Goal: Task Accomplishment & Management: Manage account settings

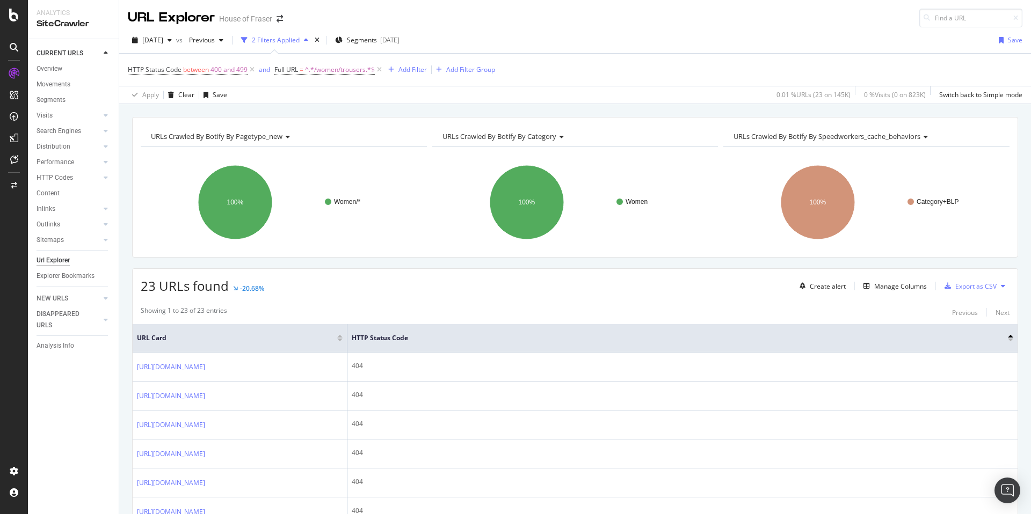
click at [10, 76] on icon at bounding box center [14, 73] width 11 height 11
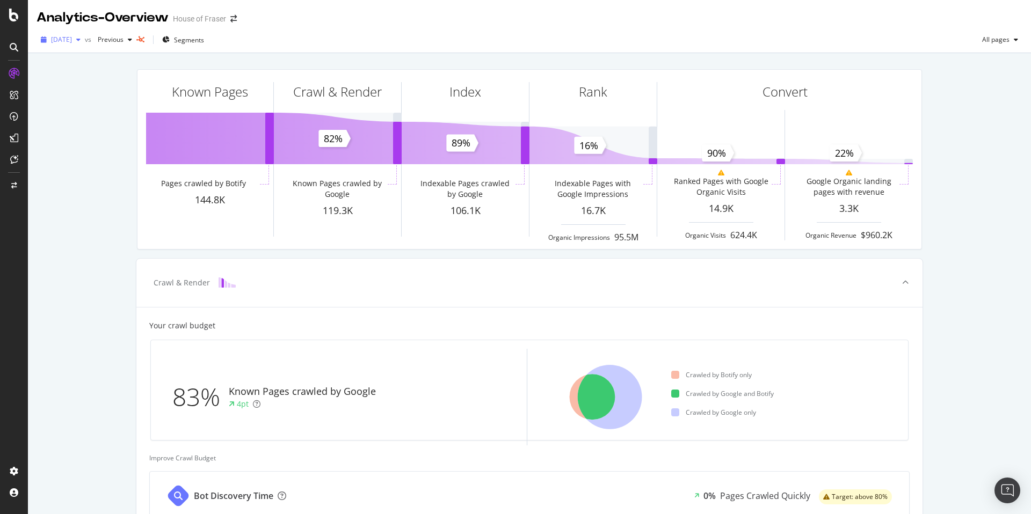
click at [72, 37] on span "[DATE]" at bounding box center [61, 39] width 21 height 9
click at [85, 40] on div "button" at bounding box center [78, 40] width 13 height 6
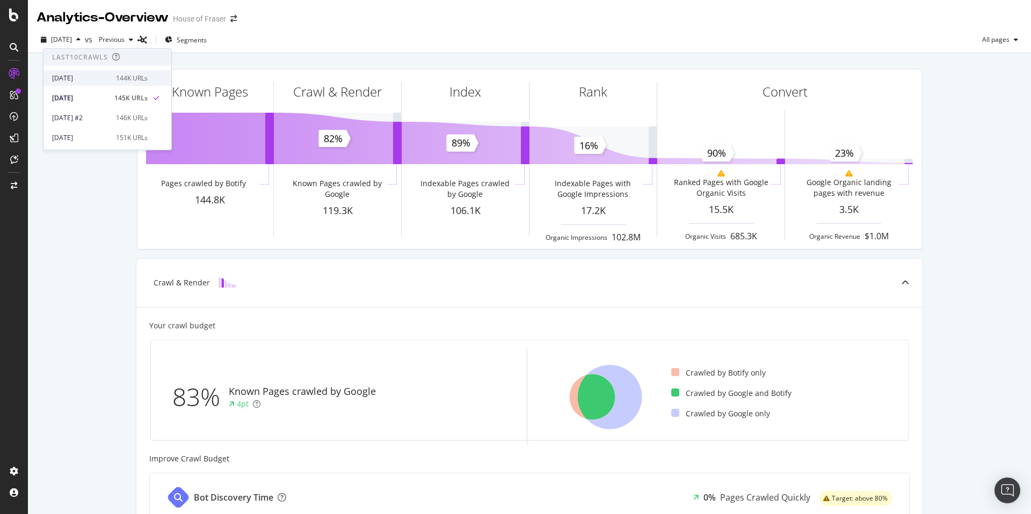
click at [90, 82] on div "[DATE]" at bounding box center [80, 79] width 57 height 10
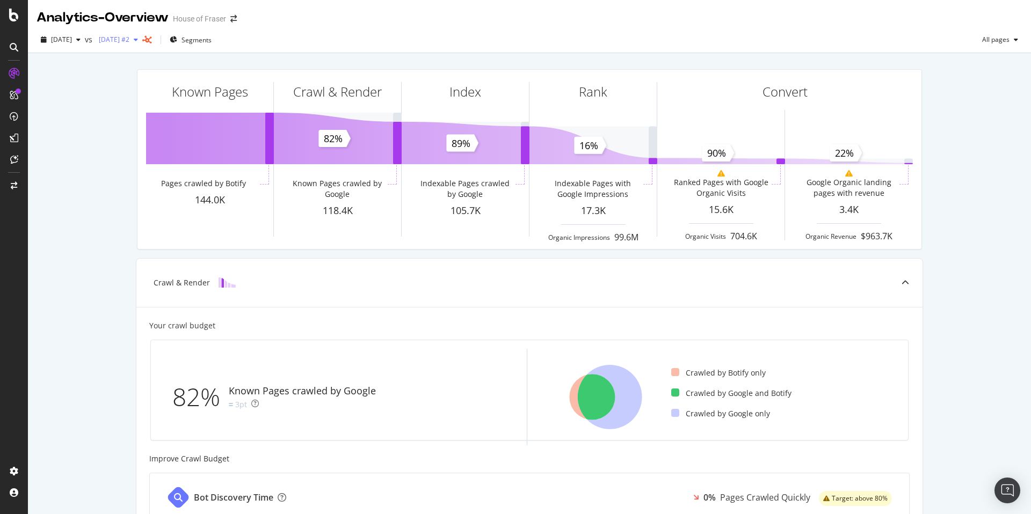
click at [142, 40] on div "button" at bounding box center [135, 40] width 13 height 6
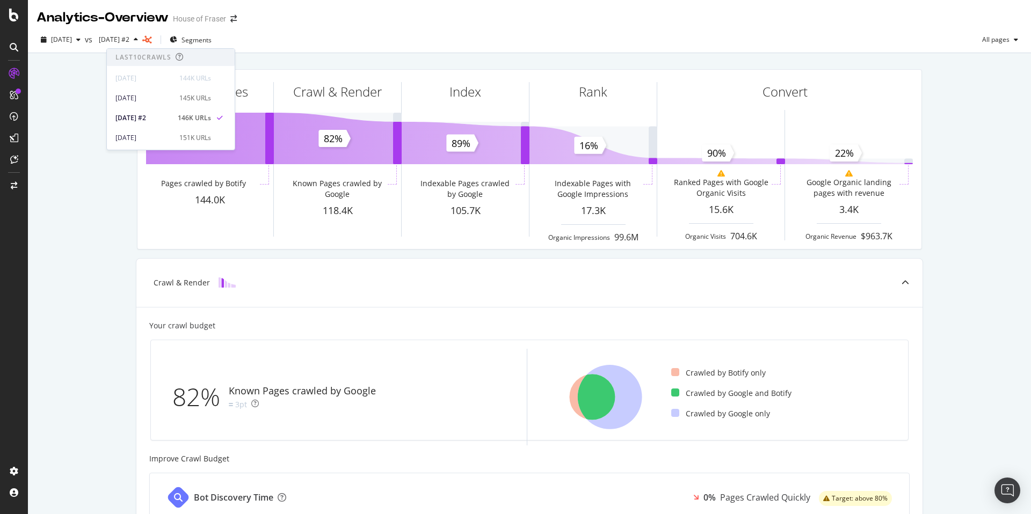
drag, startPoint x: 162, startPoint y: 95, endPoint x: 0, endPoint y: 8, distance: 183.8
click at [162, 95] on div "[DATE]" at bounding box center [143, 98] width 57 height 10
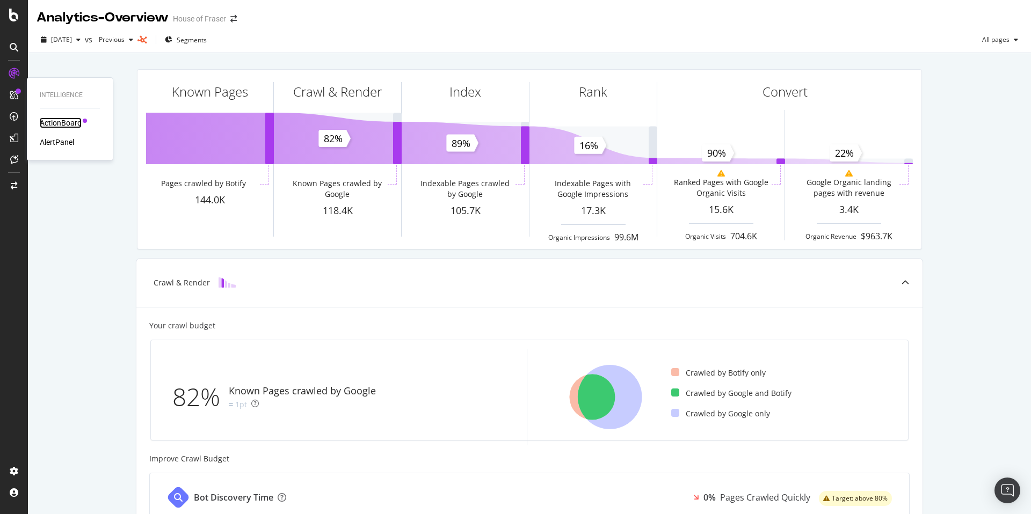
click at [55, 124] on div "ActionBoard" at bounding box center [61, 123] width 42 height 11
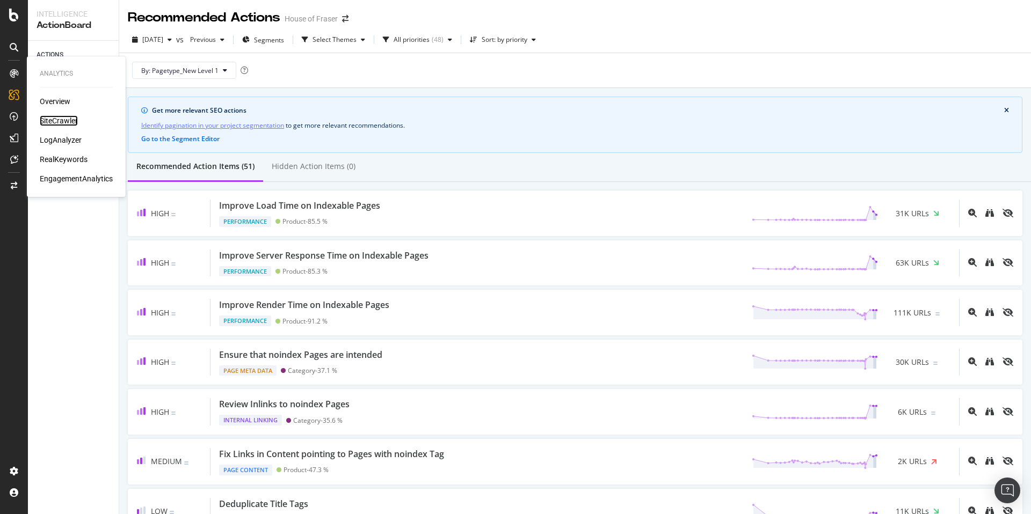
click at [71, 122] on div "SiteCrawler" at bounding box center [59, 120] width 38 height 11
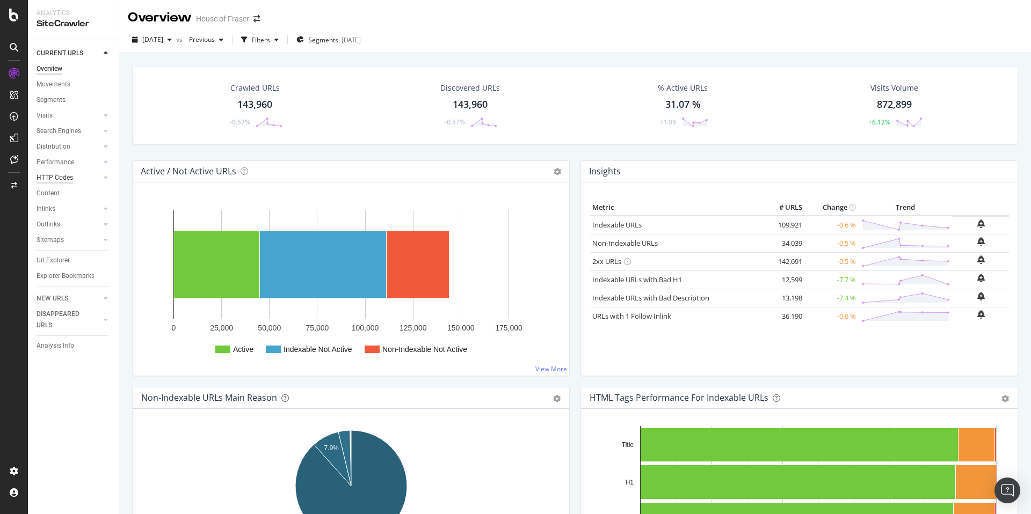
click at [57, 181] on div "HTTP Codes" at bounding box center [55, 177] width 37 height 11
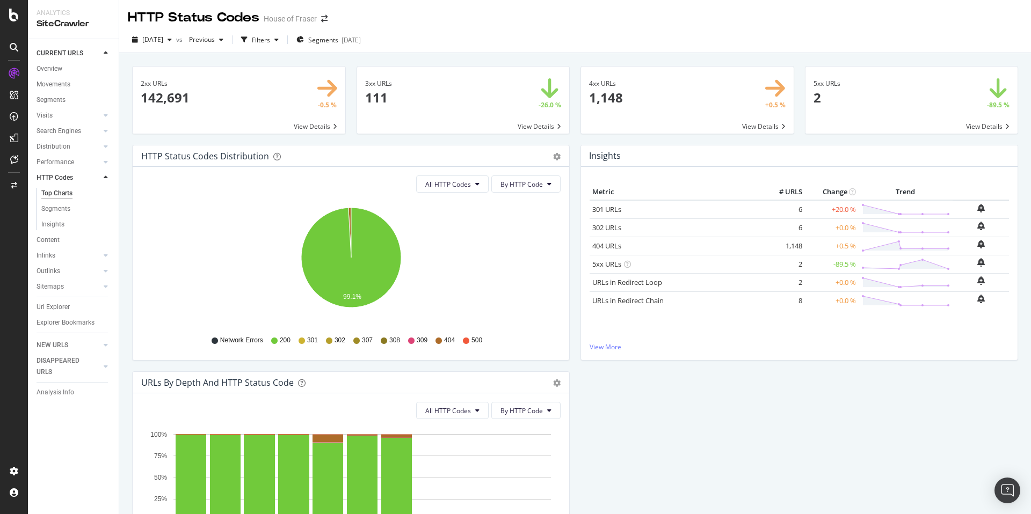
click at [773, 125] on span at bounding box center [687, 100] width 213 height 67
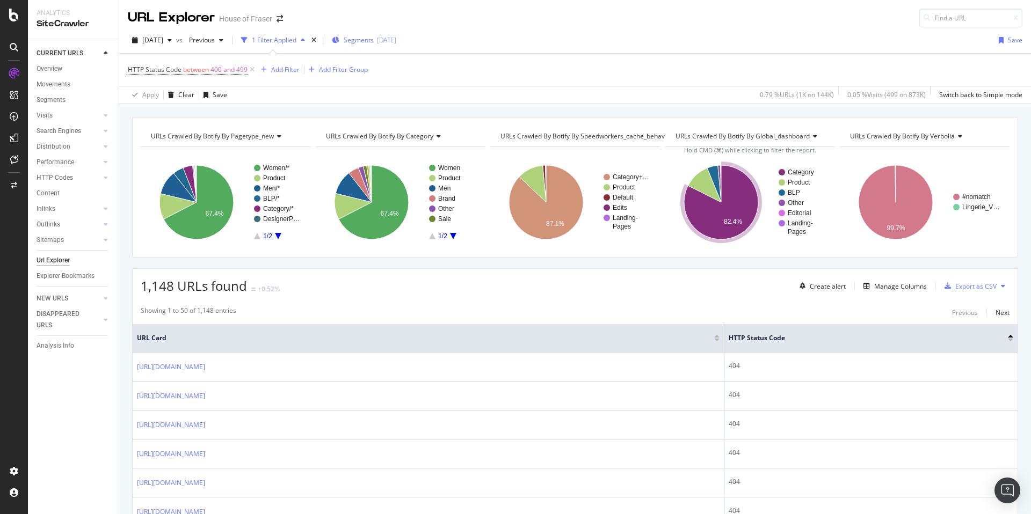
click at [392, 39] on div "Segments 2025-05-13" at bounding box center [364, 39] width 64 height 9
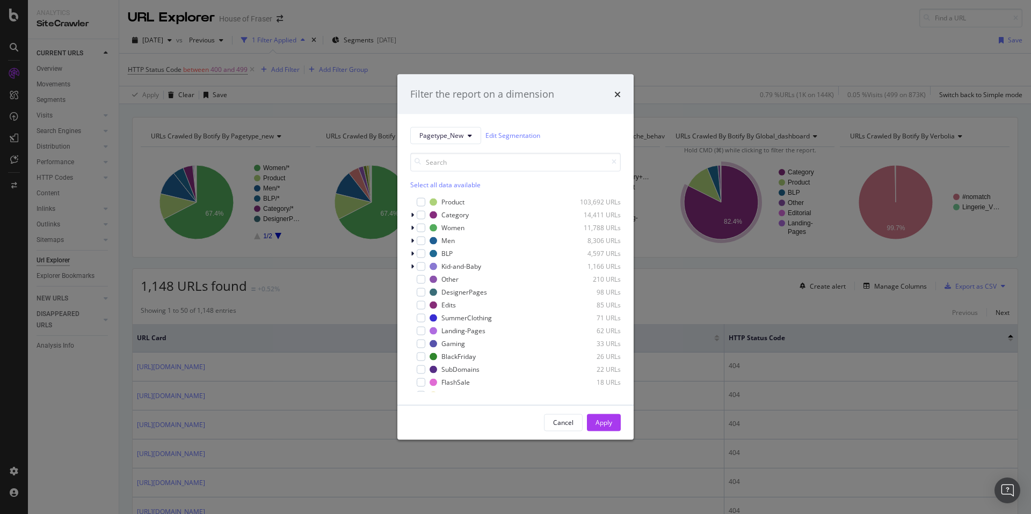
click at [429, 183] on div "Select all data available" at bounding box center [515, 184] width 210 height 9
click at [426, 201] on div "Product 103,692 URLs" at bounding box center [515, 201] width 210 height 11
click at [606, 427] on div "Apply" at bounding box center [603, 422] width 17 height 9
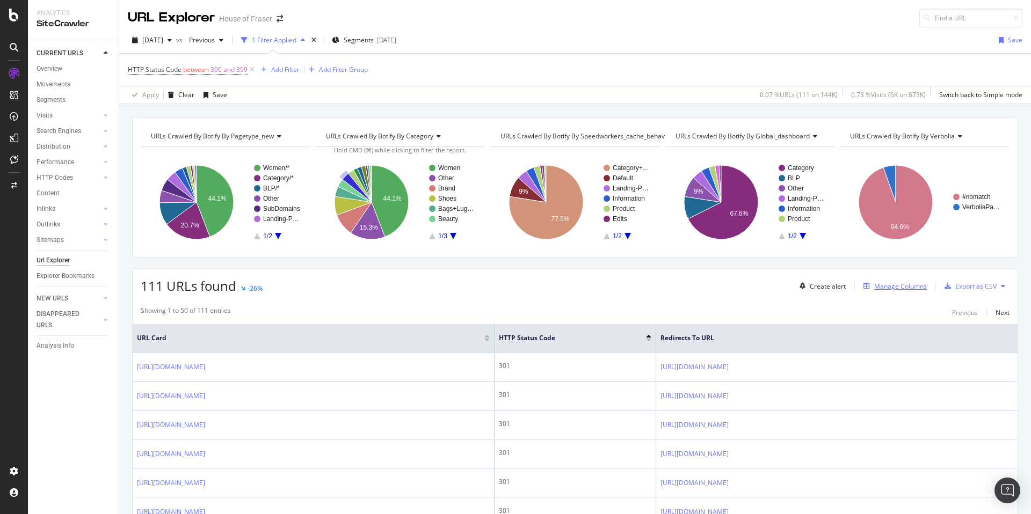
click at [903, 288] on div "Manage Columns" at bounding box center [900, 286] width 53 height 9
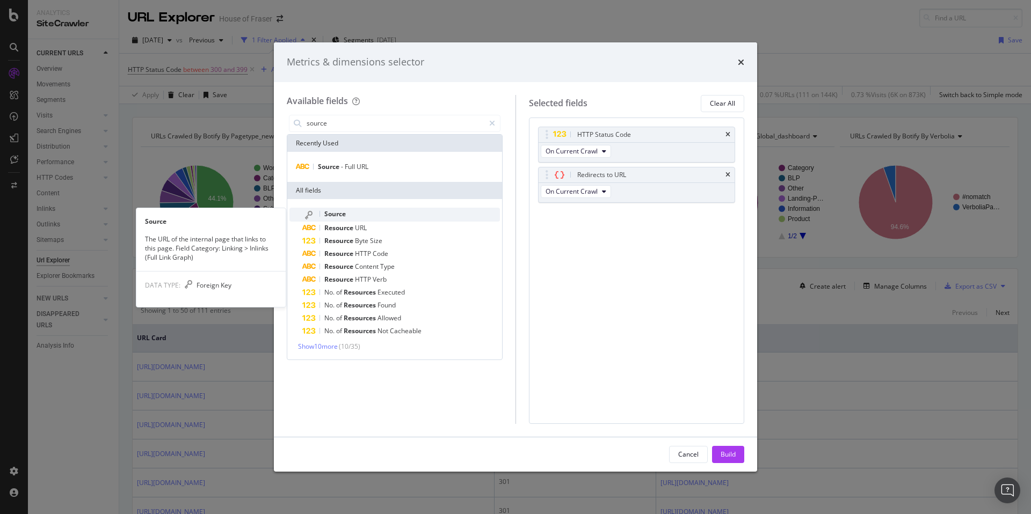
type input "source"
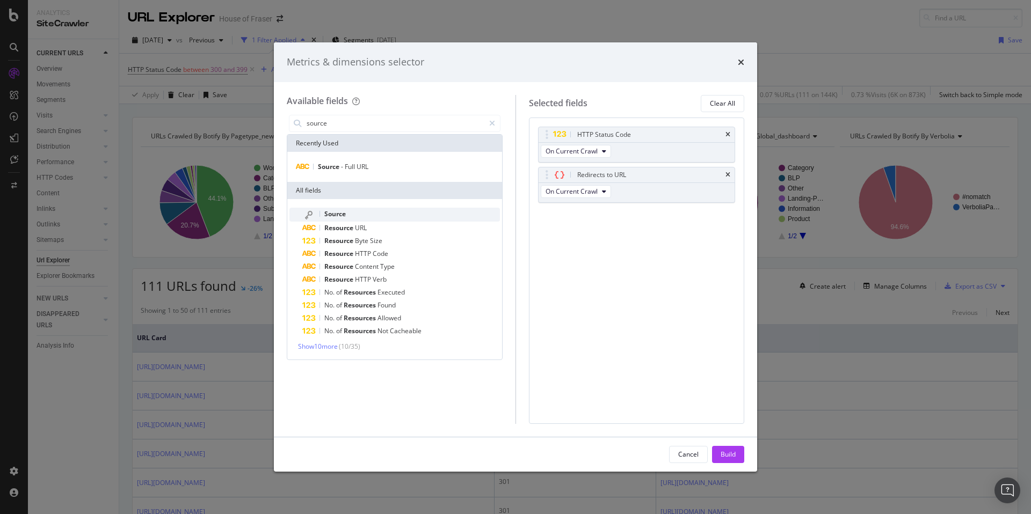
click at [389, 213] on div "Source" at bounding box center [401, 215] width 198 height 14
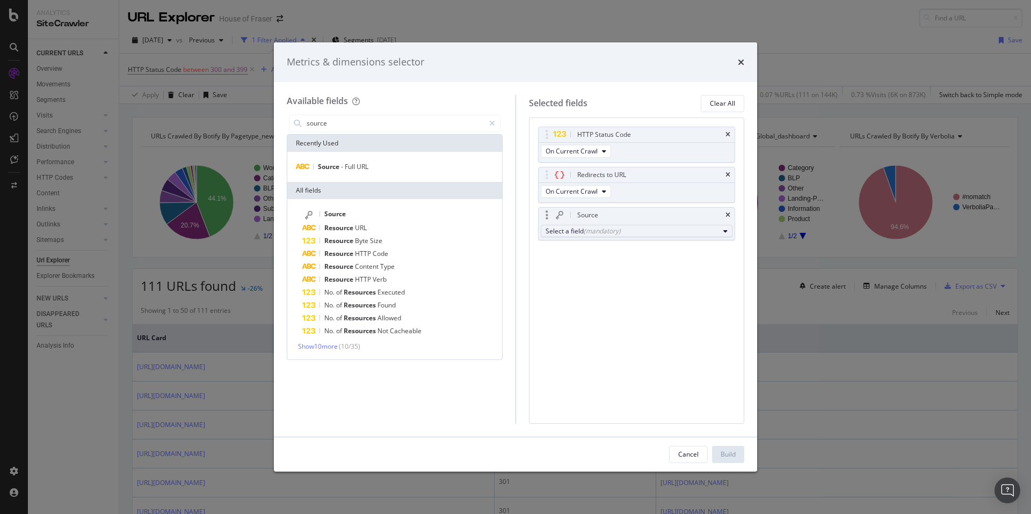
click at [596, 234] on div "(mandatory)" at bounding box center [602, 231] width 37 height 9
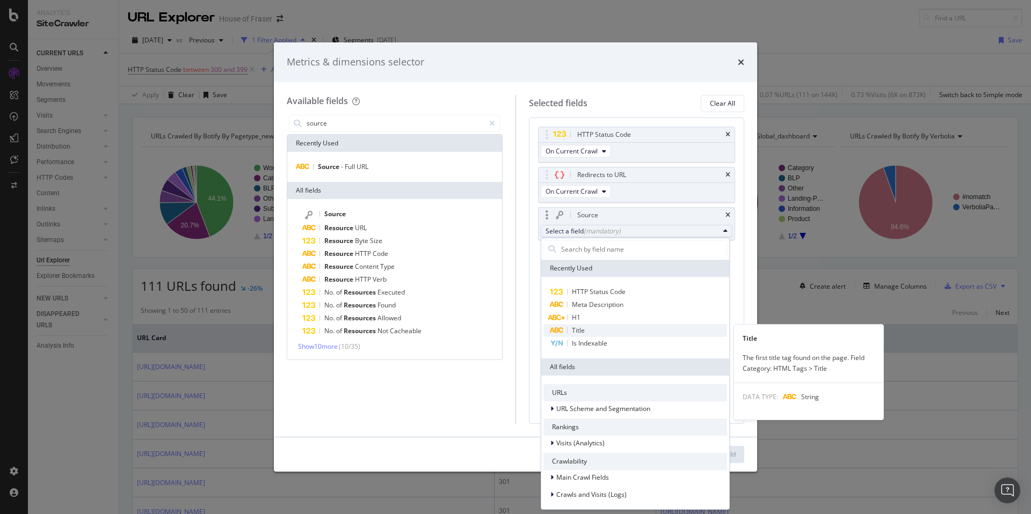
type input "s"
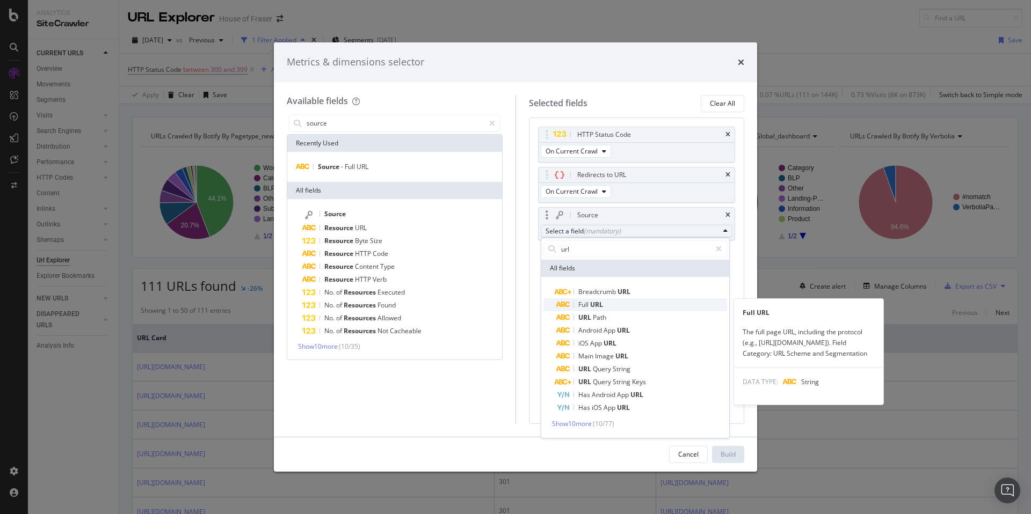
type input "url"
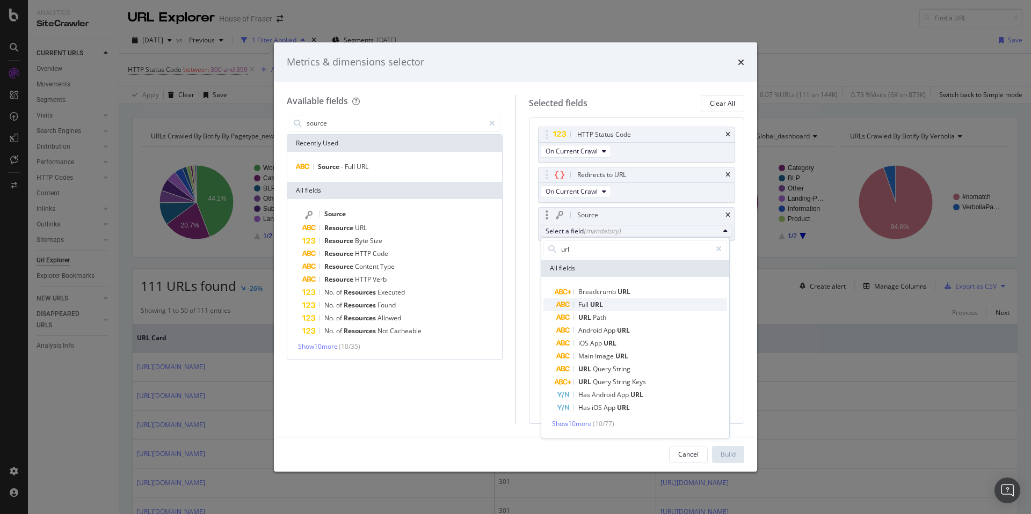
click at [619, 303] on span "Full URL" at bounding box center [641, 304] width 171 height 13
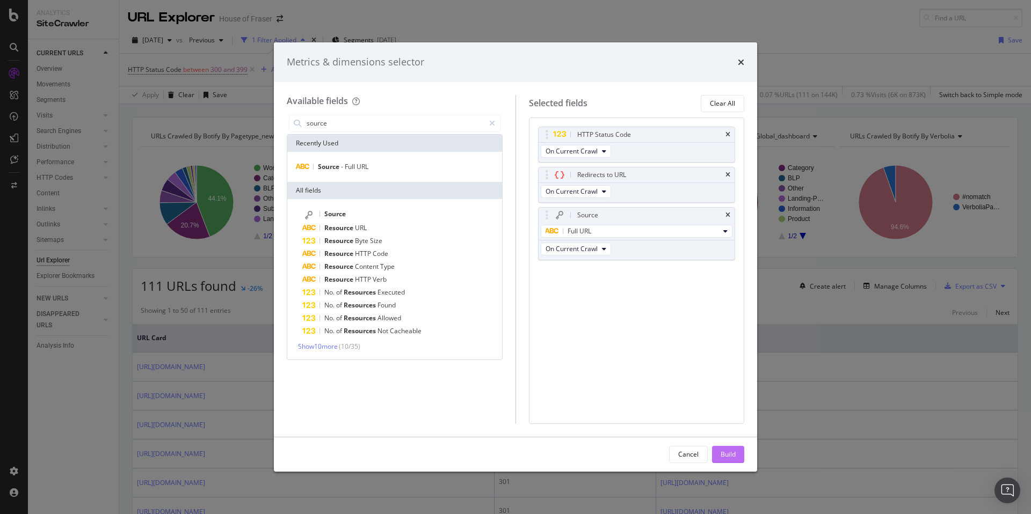
click at [727, 452] on div "Build" at bounding box center [727, 454] width 15 height 9
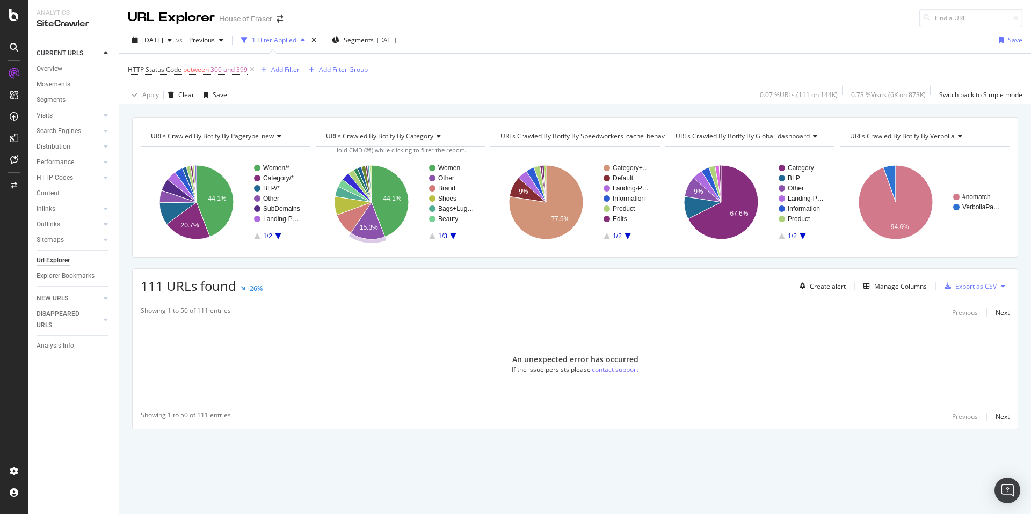
click at [388, 379] on div "An unexpected error has occurred If the issue persists please contact support" at bounding box center [575, 364] width 885 height 81
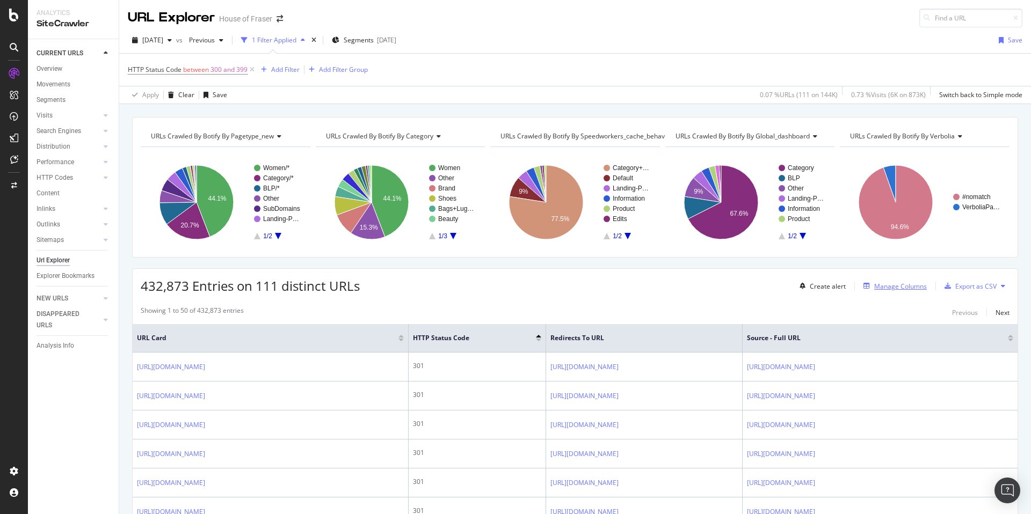
click at [890, 288] on div "Manage Columns" at bounding box center [900, 286] width 53 height 9
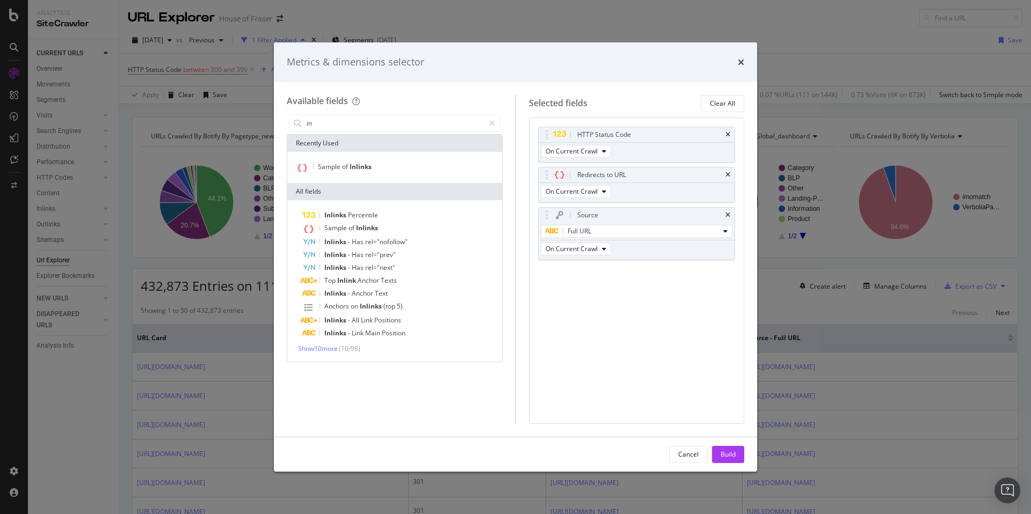
type input "i"
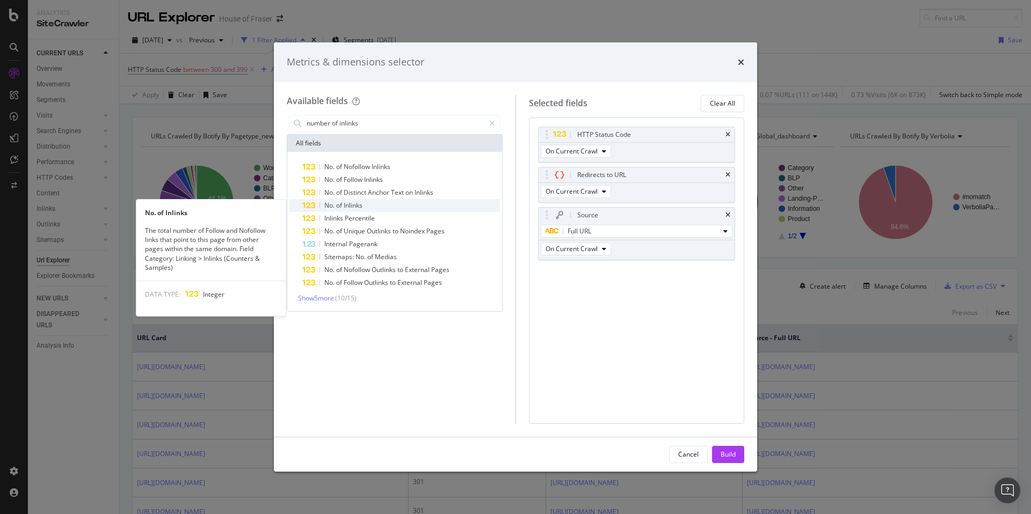
type input "number of inlinks"
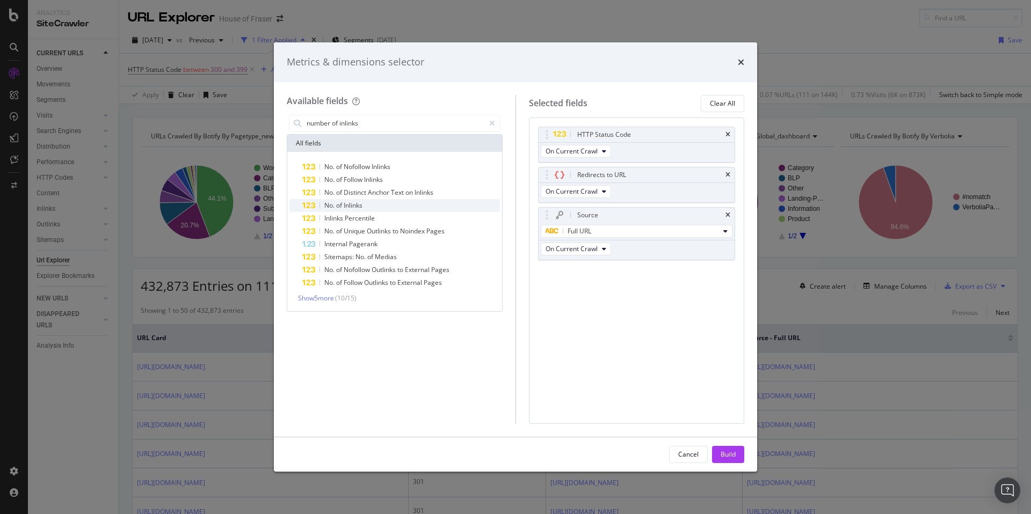
click at [350, 202] on span "Inlinks" at bounding box center [353, 205] width 19 height 9
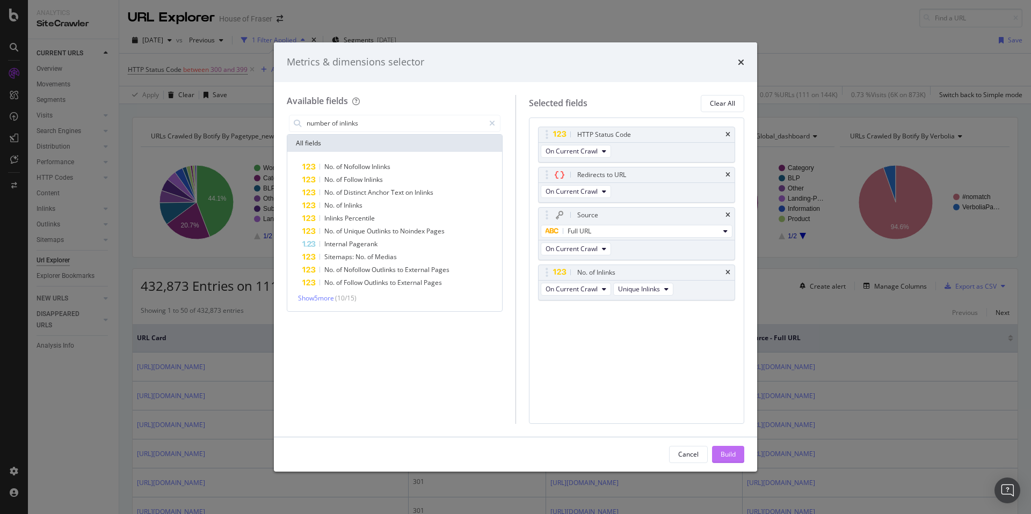
click at [727, 456] on div "Build" at bounding box center [727, 454] width 15 height 9
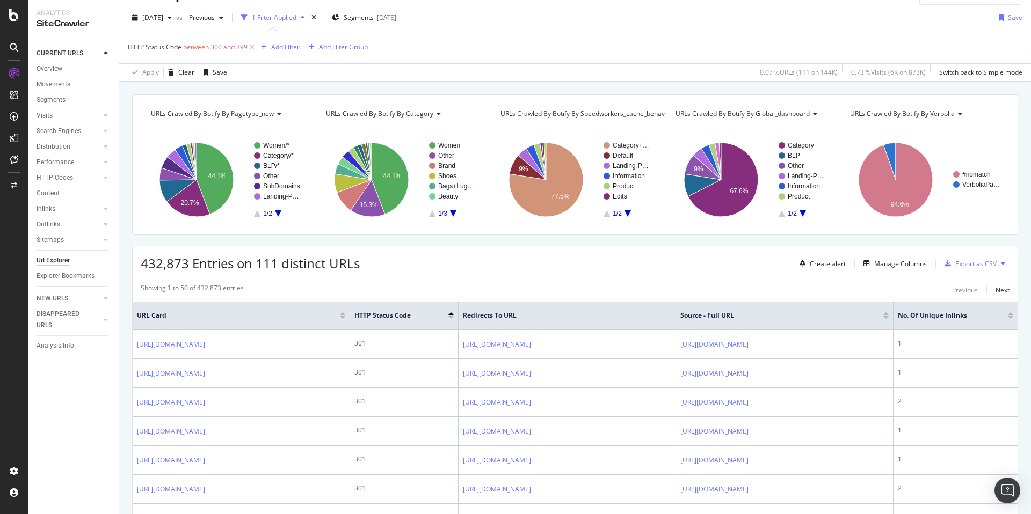
scroll to position [0, 106]
click at [1010, 318] on div at bounding box center [1010, 317] width 5 height 3
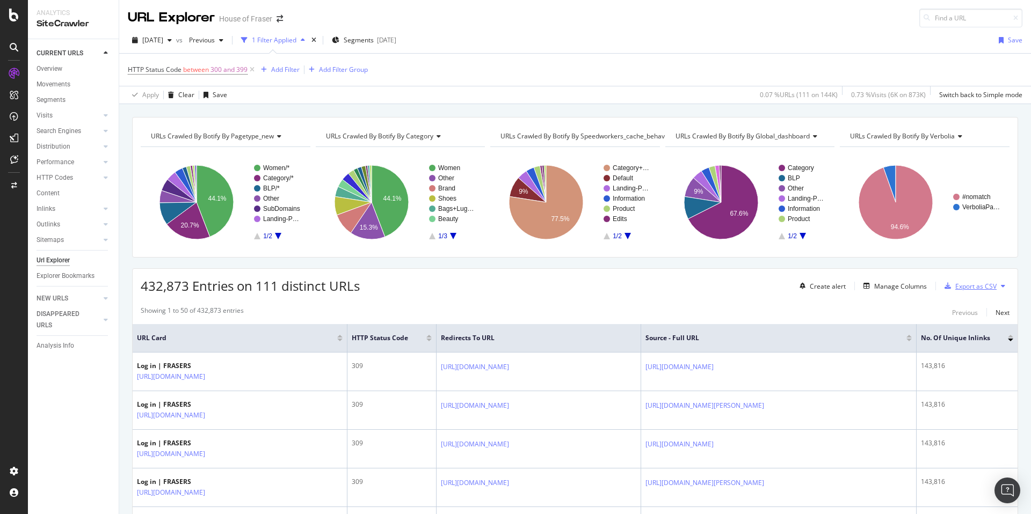
click at [979, 286] on div "Export as CSV" at bounding box center [975, 286] width 41 height 9
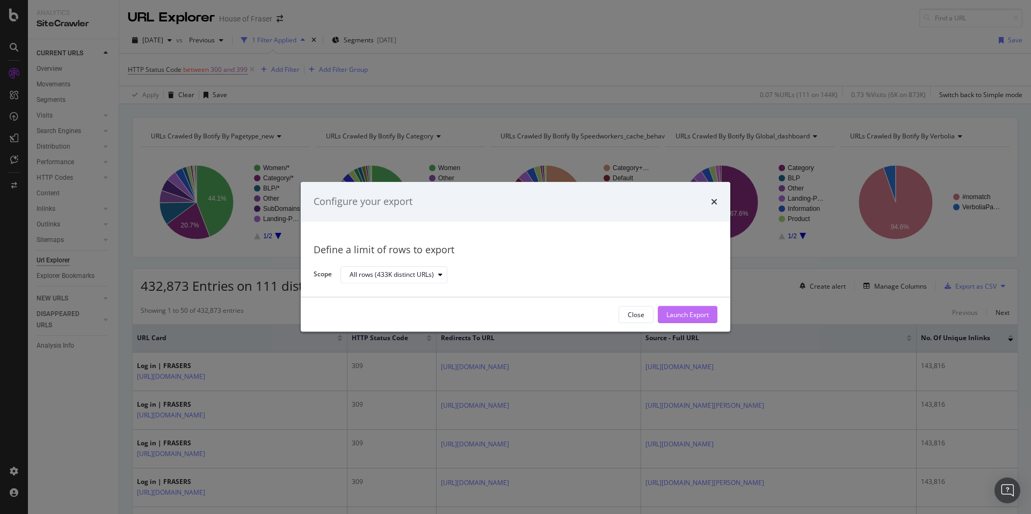
click at [696, 311] on div "Launch Export" at bounding box center [687, 314] width 42 height 9
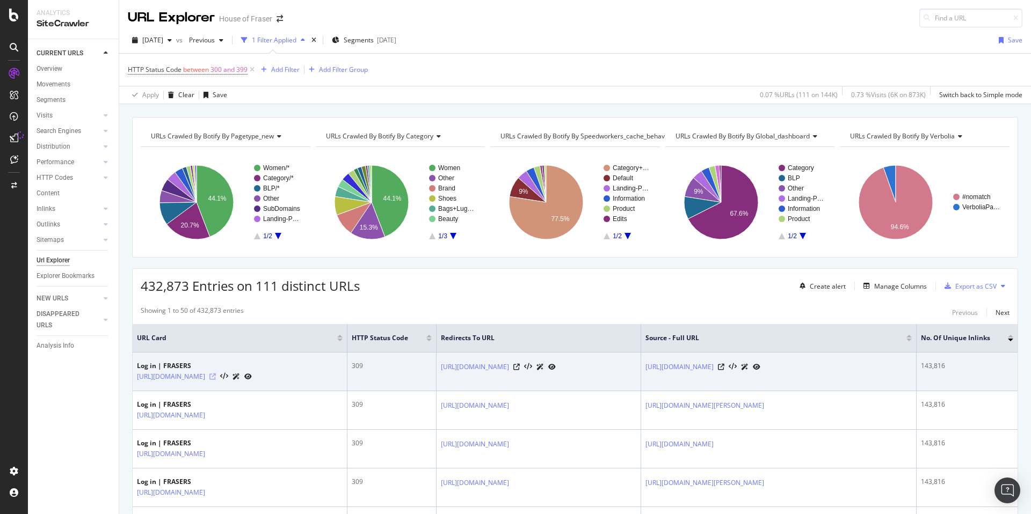
click at [216, 377] on icon at bounding box center [212, 377] width 6 height 6
click at [216, 375] on icon at bounding box center [212, 377] width 6 height 6
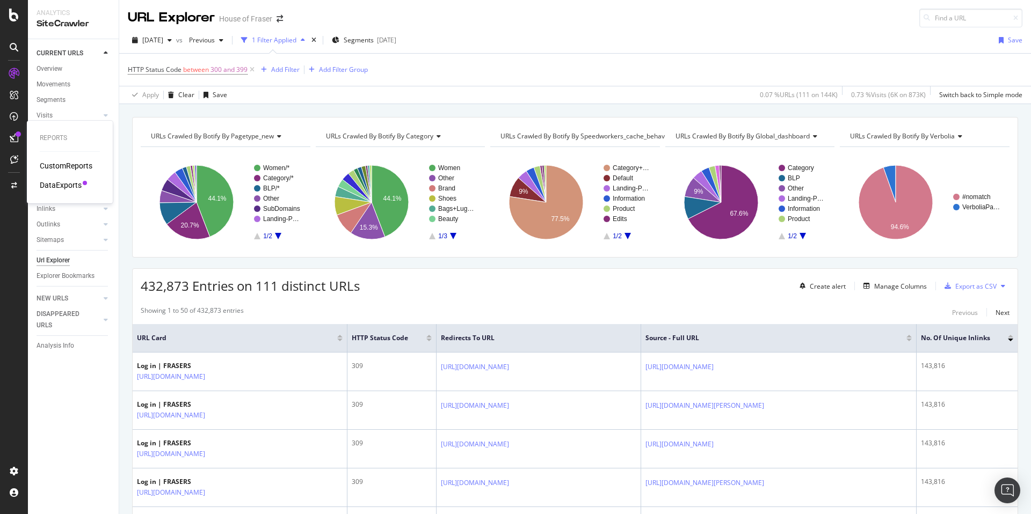
click at [62, 186] on div "DataExports" at bounding box center [61, 185] width 42 height 11
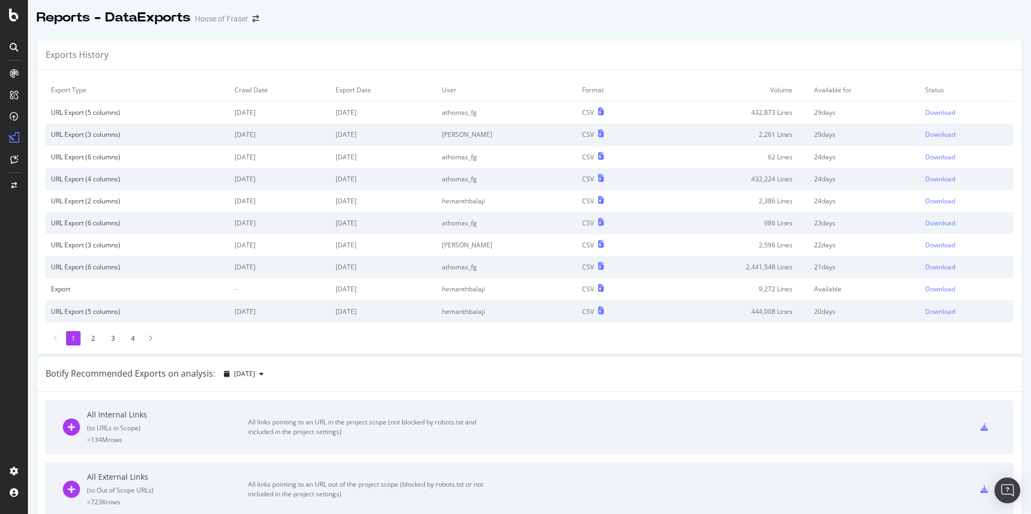
click at [832, 56] on div "Exports History" at bounding box center [529, 55] width 985 height 30
click at [935, 113] on div "Download" at bounding box center [940, 112] width 30 height 9
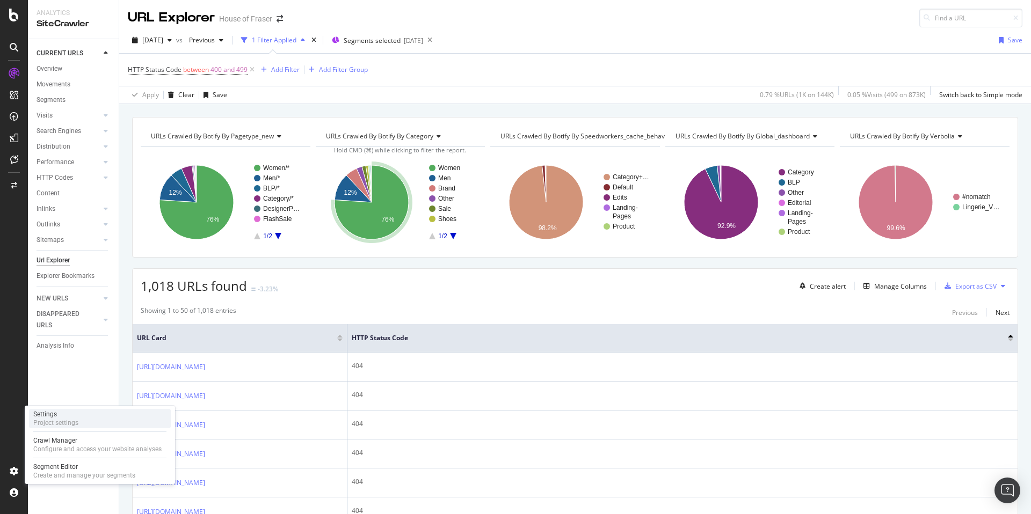
click at [77, 411] on div "Settings" at bounding box center [55, 414] width 45 height 9
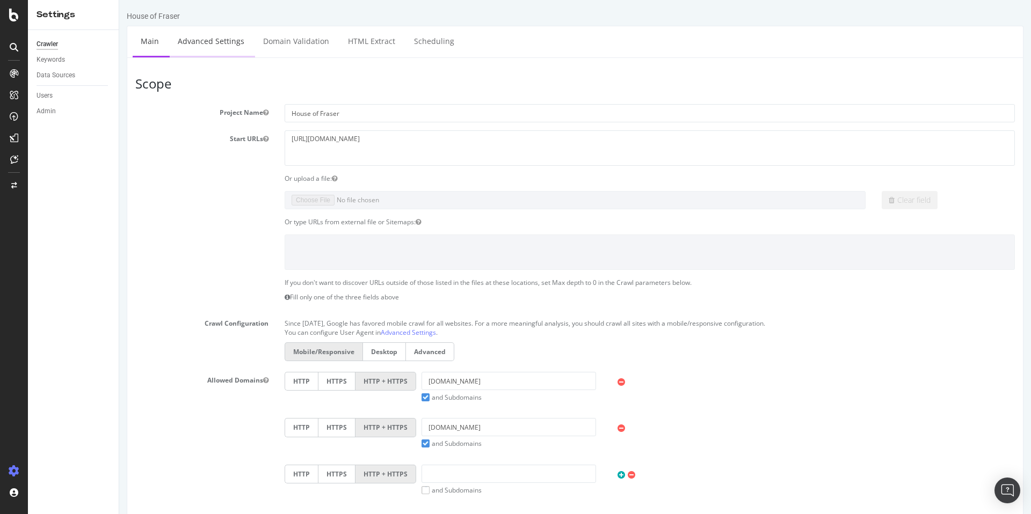
click at [225, 46] on link "Advanced Settings" at bounding box center [211, 41] width 83 height 30
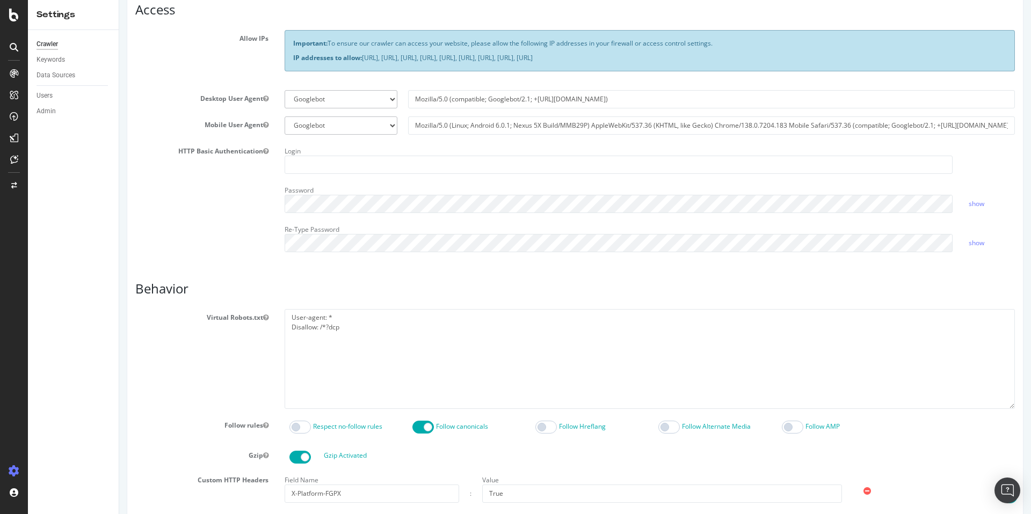
scroll to position [210, 0]
type input "athomas_fg"
drag, startPoint x: 348, startPoint y: 331, endPoint x: 234, endPoint y: 310, distance: 116.4
click at [234, 310] on div "Virtual Robots.txt User-agent: * Disallow: /*?dcp" at bounding box center [574, 358] width 895 height 99
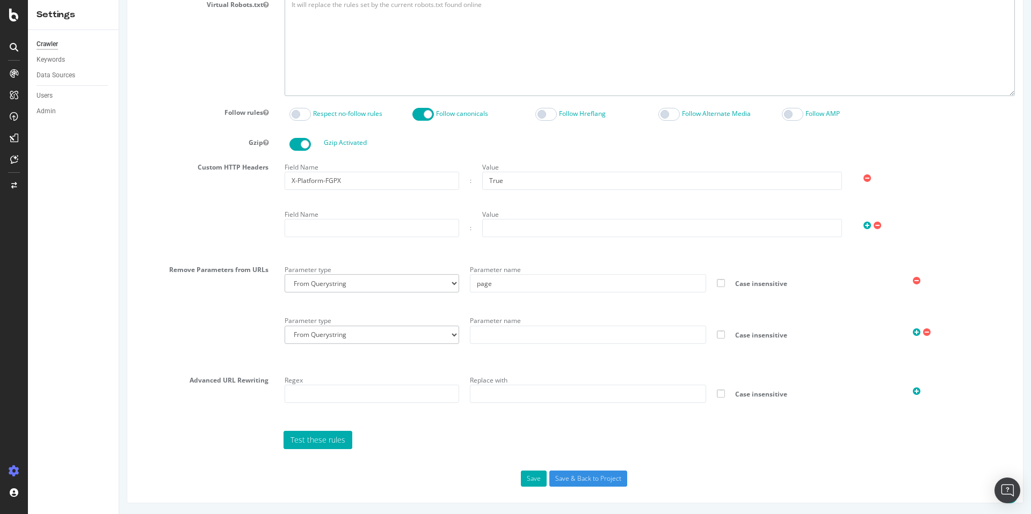
scroll to position [522, 0]
click at [568, 485] on input "Save & Back to Project" at bounding box center [588, 480] width 78 height 16
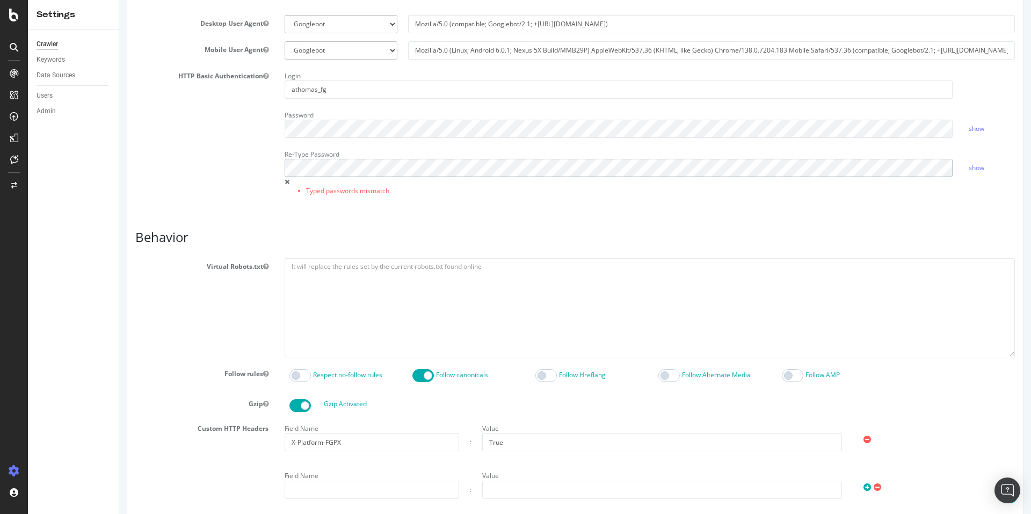
scroll to position [584, 0]
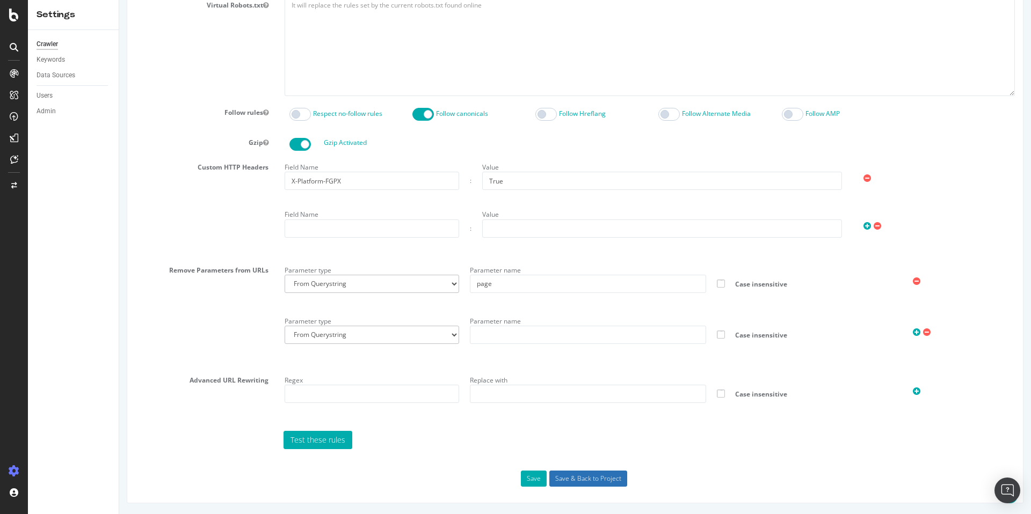
click at [613, 480] on input "Save & Back to Project" at bounding box center [588, 479] width 78 height 16
